Goal: Task Accomplishment & Management: Manage account settings

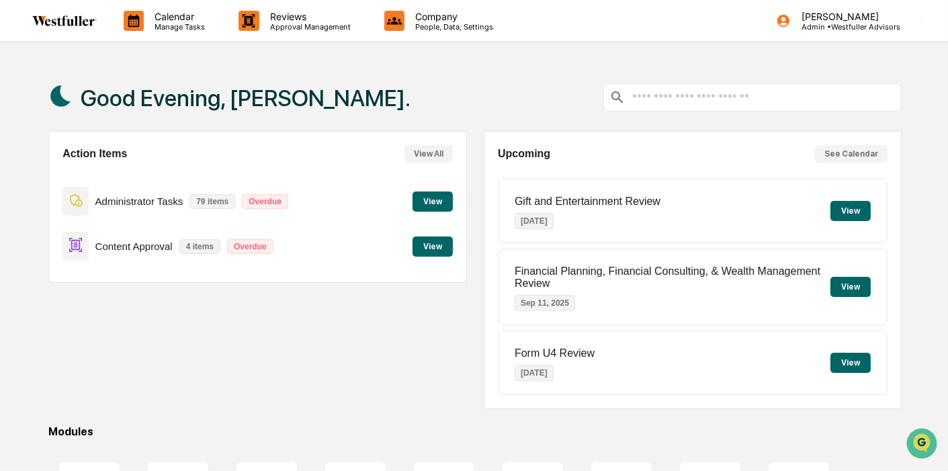
click at [442, 205] on button "View" at bounding box center [432, 201] width 40 height 20
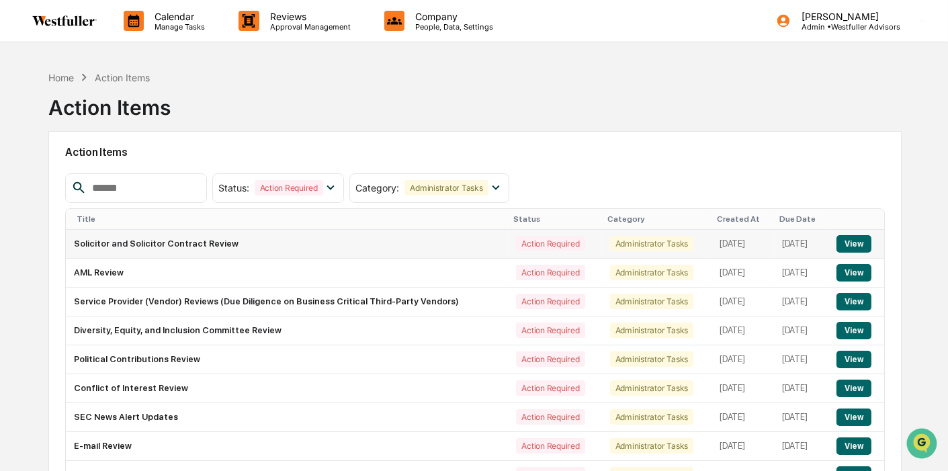
click at [308, 246] on td "Solicitor and Solicitor Contract Review" at bounding box center [287, 244] width 442 height 29
click at [860, 240] on button "View" at bounding box center [853, 243] width 34 height 17
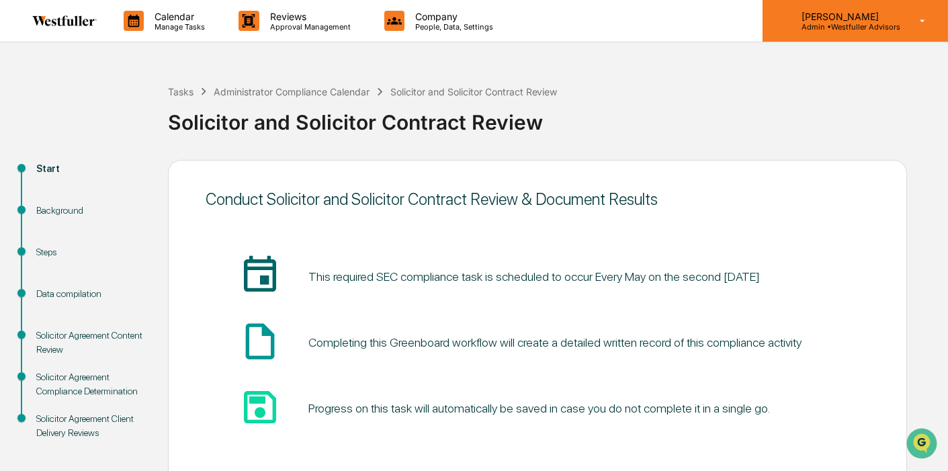
click at [860, 10] on div "[PERSON_NAME] Admin • Westfuller Advisors" at bounding box center [854, 21] width 185 height 42
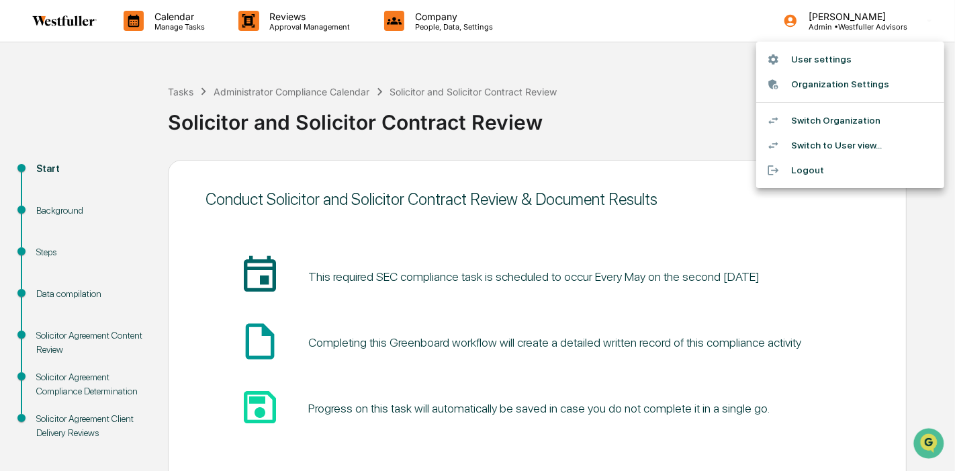
click at [860, 118] on li "Switch Organization" at bounding box center [850, 120] width 188 height 25
